Goal: Find specific page/section: Find specific page/section

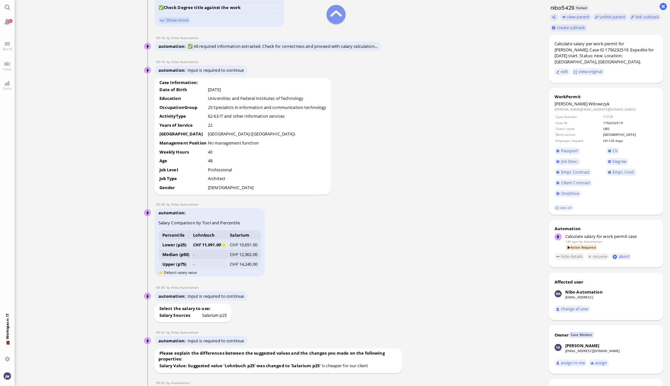
scroll to position [-1294, 0]
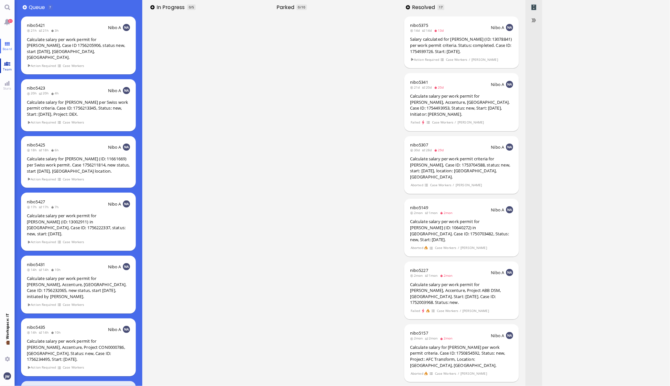
click at [2, 65] on link "Team" at bounding box center [7, 66] width 15 height 15
click at [1, 67] on span "Team" at bounding box center [7, 69] width 12 height 5
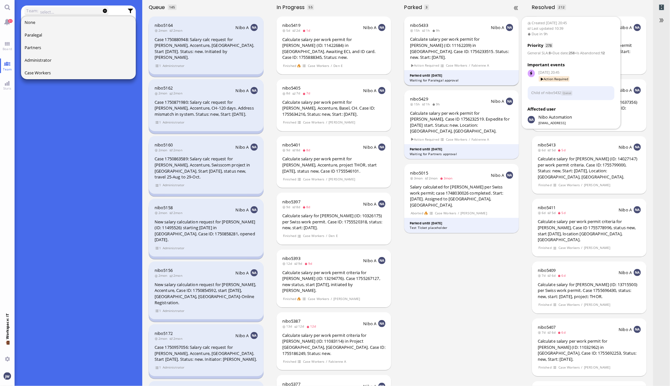
click at [475, 50] on div "Calculate salary per work permit for [PERSON_NAME] (ID: 11162209) in [GEOGRAPHI…" at bounding box center [461, 48] width 103 height 24
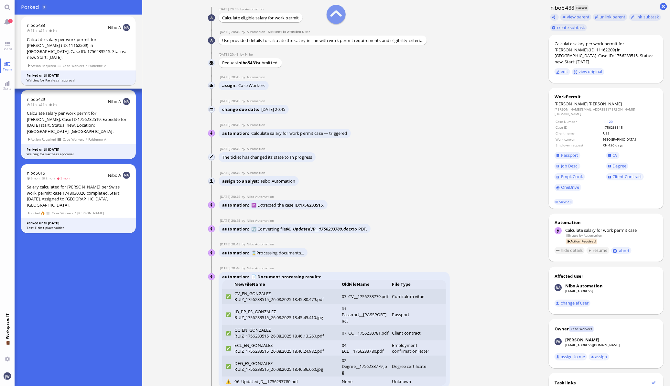
click at [394, 221] on div "[DATE] 20:45 by Nibo Automation" at bounding box center [334, 220] width 231 height 5
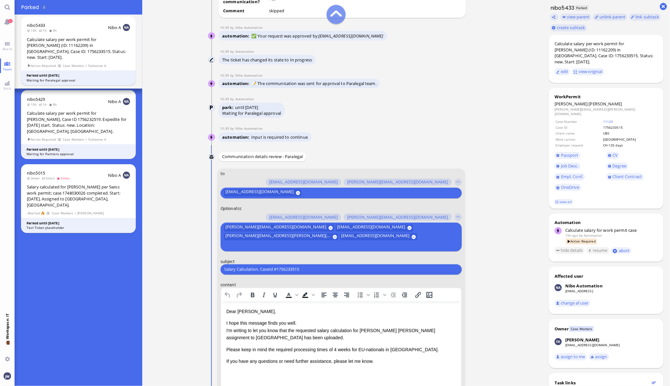
scroll to position [-405, 0]
